Goal: Task Accomplishment & Management: Manage account settings

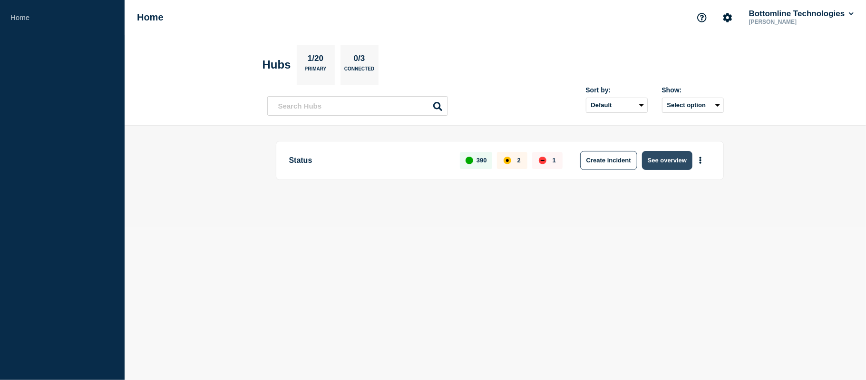
click at [674, 159] on button "See overview" at bounding box center [667, 160] width 50 height 19
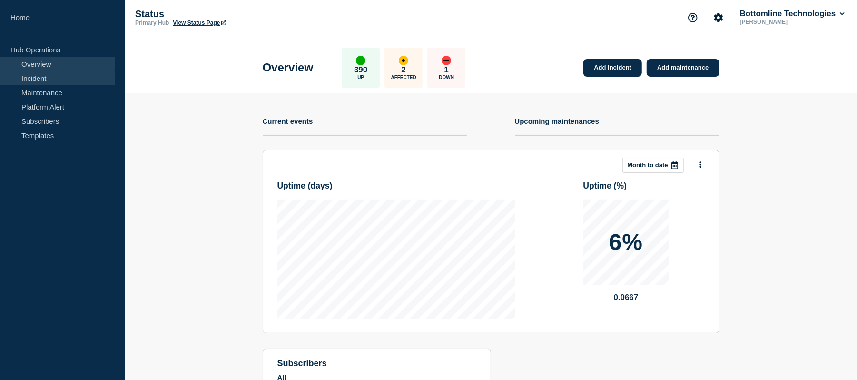
click at [42, 78] on link "Incident" at bounding box center [57, 78] width 115 height 14
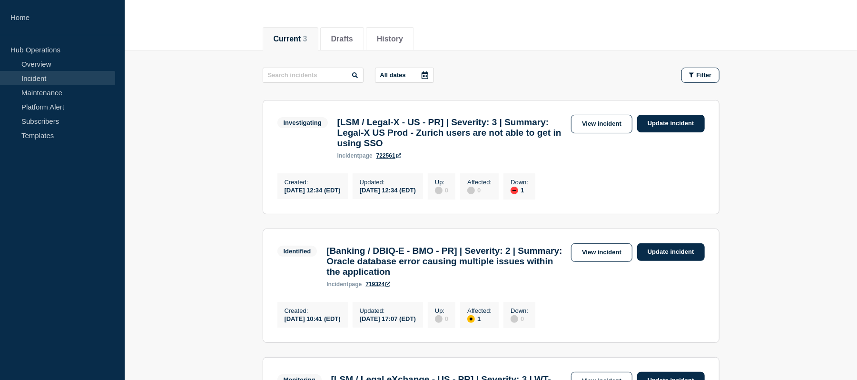
scroll to position [103, 0]
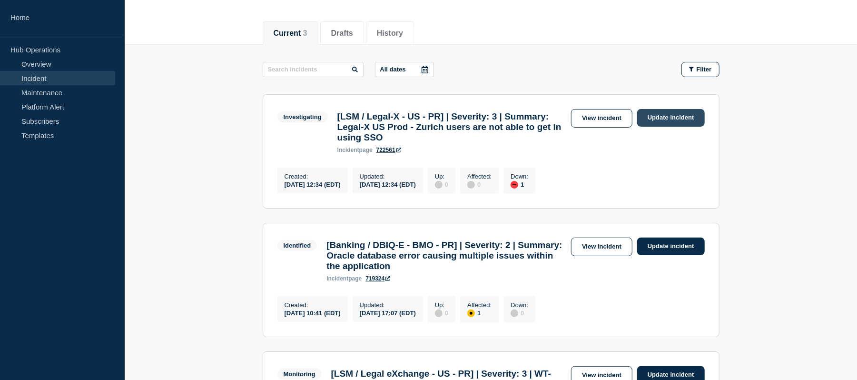
click at [686, 120] on link "Update incident" at bounding box center [671, 118] width 68 height 18
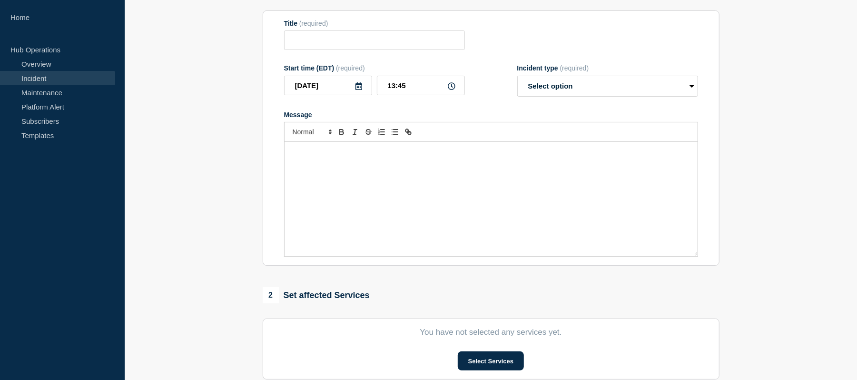
type input "[LSM / Legal-X - US - PR] | Severity: 3 | Summary: Legal-X US Prod - Zurich use…"
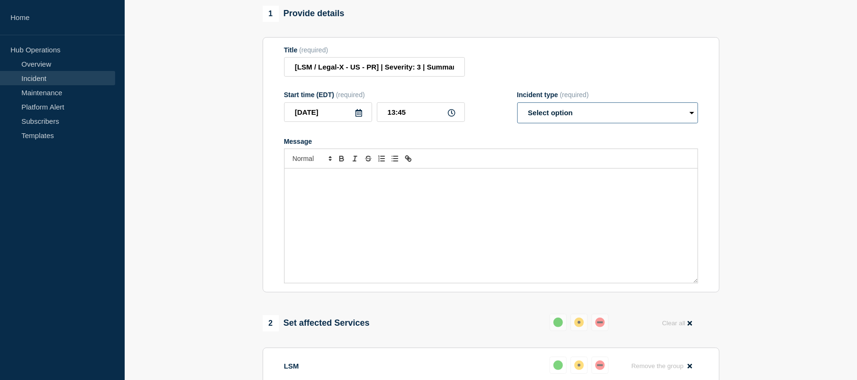
click at [599, 123] on select "Select option Investigating Identified Monitoring Resolved" at bounding box center [607, 112] width 181 height 21
select select "resolved"
click at [517, 111] on select "Select option Investigating Identified Monitoring Resolved" at bounding box center [607, 112] width 181 height 21
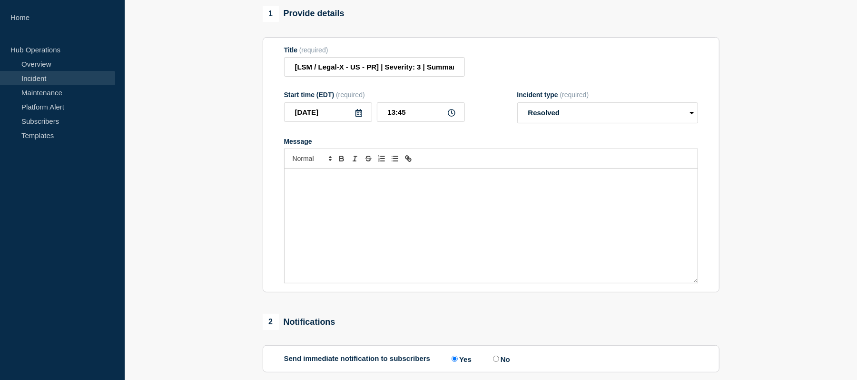
click at [337, 202] on div "Message" at bounding box center [491, 225] width 413 height 114
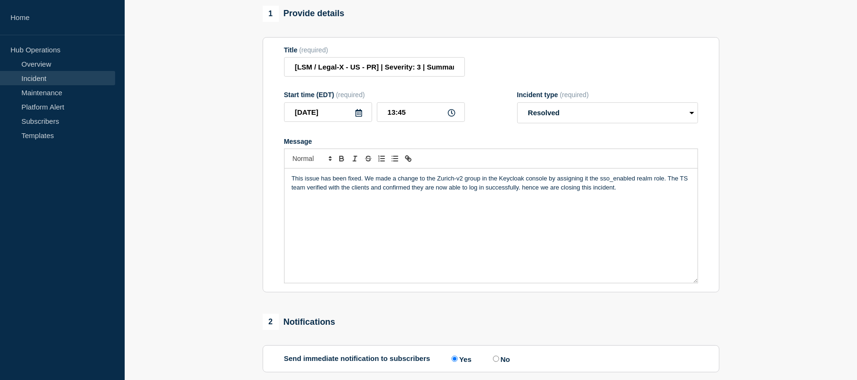
click at [619, 192] on p "This issue has been fixed. We made a change to the Zurich-v2 group in the Keycl…" at bounding box center [491, 183] width 399 height 18
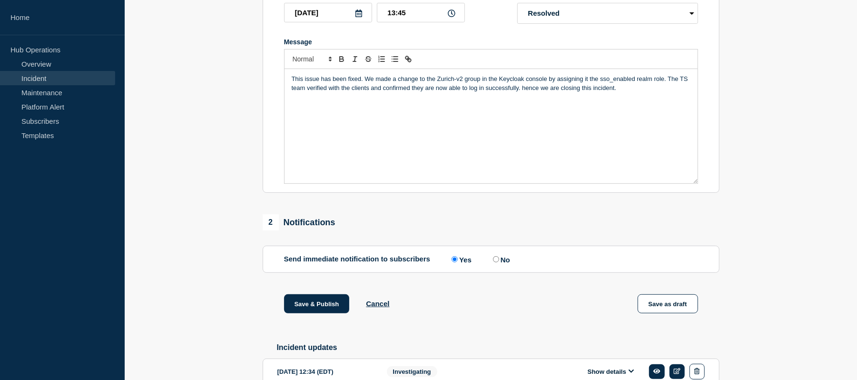
scroll to position [212, 0]
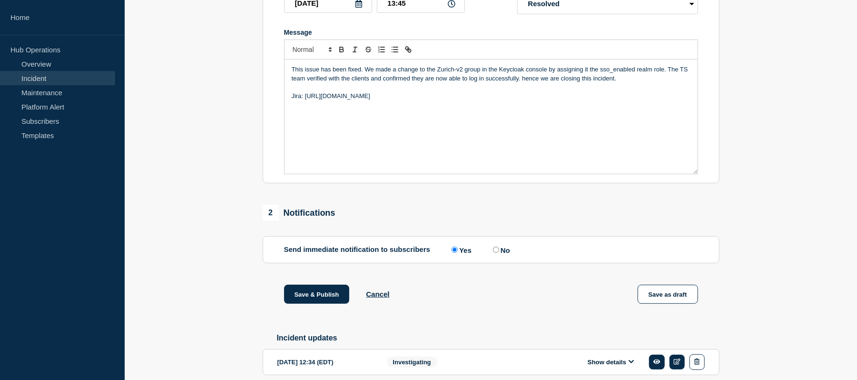
drag, startPoint x: 398, startPoint y: 106, endPoint x: 306, endPoint y: 106, distance: 91.8
click at [306, 100] on p "Jira: [URL][DOMAIN_NAME]" at bounding box center [491, 96] width 399 height 9
drag, startPoint x: 347, startPoint y: 107, endPoint x: 305, endPoint y: 105, distance: 41.9
click at [305, 100] on p "Jira: WT-59688" at bounding box center [491, 96] width 399 height 9
click at [410, 54] on icon "Toggle link" at bounding box center [408, 49] width 9 height 9
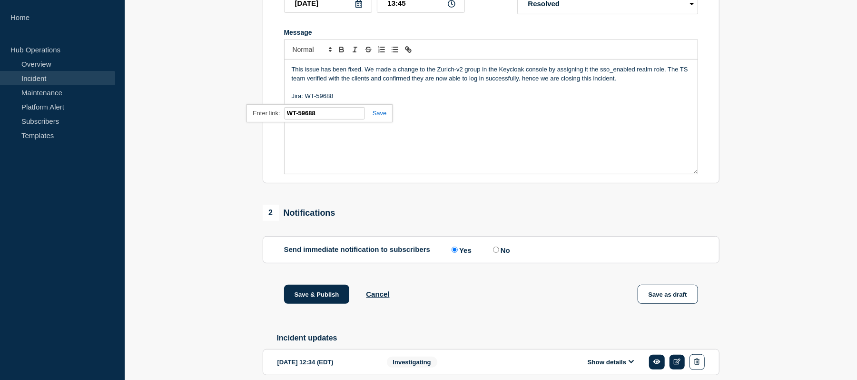
paste input "[URL][DOMAIN_NAME]"
type input "[URL][DOMAIN_NAME]"
click at [381, 117] on link at bounding box center [376, 112] width 22 height 7
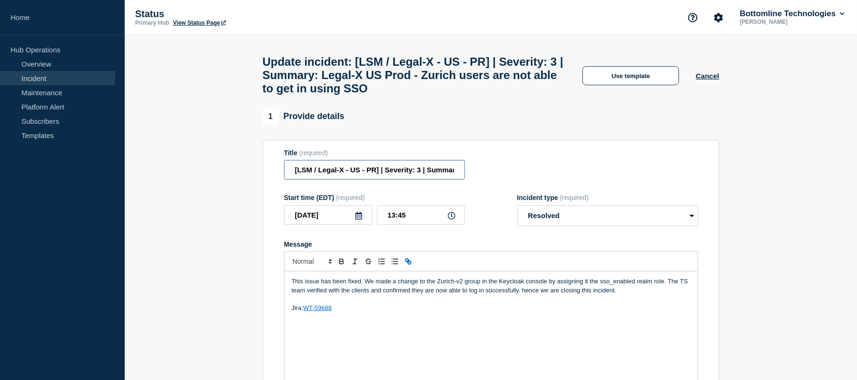
click at [431, 176] on input "[LSM / Legal-X - US - PR] | Severity: 3 | Summary: Legal-X US Prod - Zurich use…" at bounding box center [374, 170] width 181 height 20
click at [426, 179] on input "[LSM / Legal-X - US - PR] | Severity: 3 | Summary: Legal-X US Prod - Zurich use…" at bounding box center [374, 170] width 181 height 20
paste input "WT-59688"
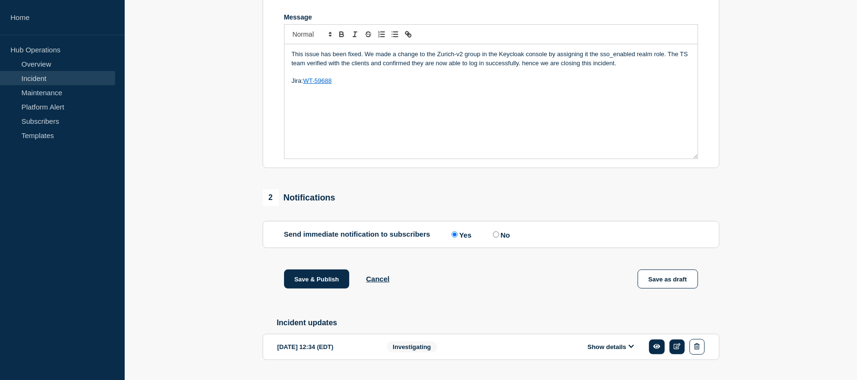
scroll to position [280, 0]
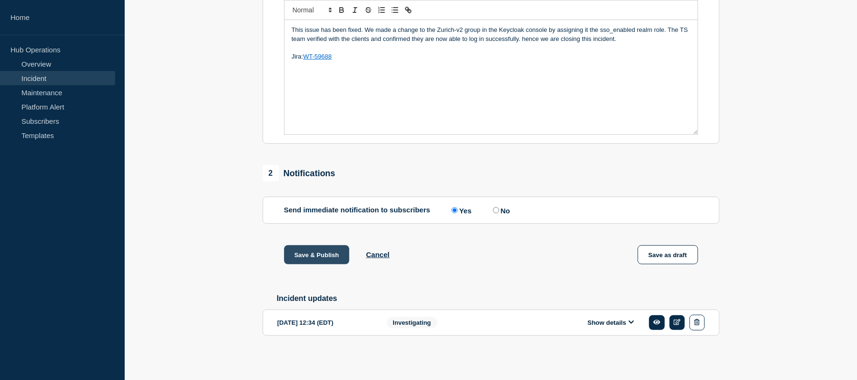
type input "[LSM / Legal-X - US - PR] | Severity: 3 | WT-59688 | Summary: Legal-X US Prod -…"
click at [320, 254] on button "Save & Publish" at bounding box center [317, 254] width 66 height 19
